Goal: Check status

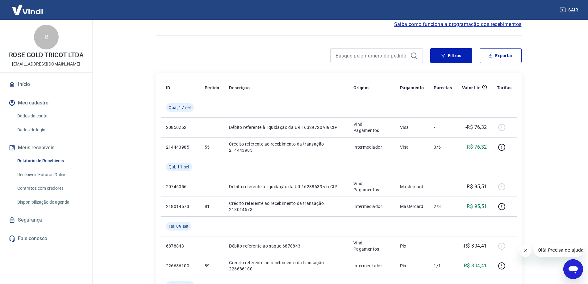
scroll to position [93, 0]
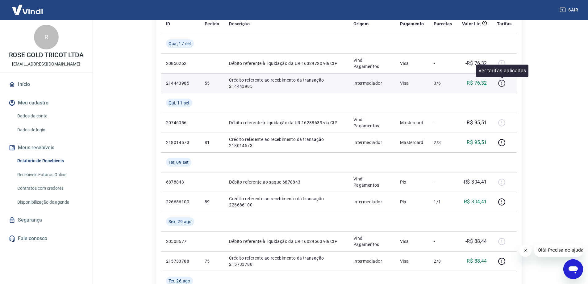
click at [505, 85] on icon "button" at bounding box center [502, 83] width 8 height 8
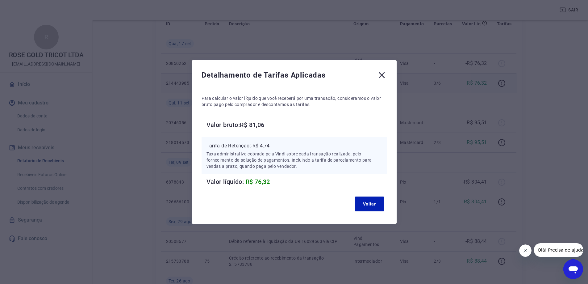
click at [384, 73] on icon at bounding box center [382, 75] width 10 height 10
